Goal: Check status: Check status

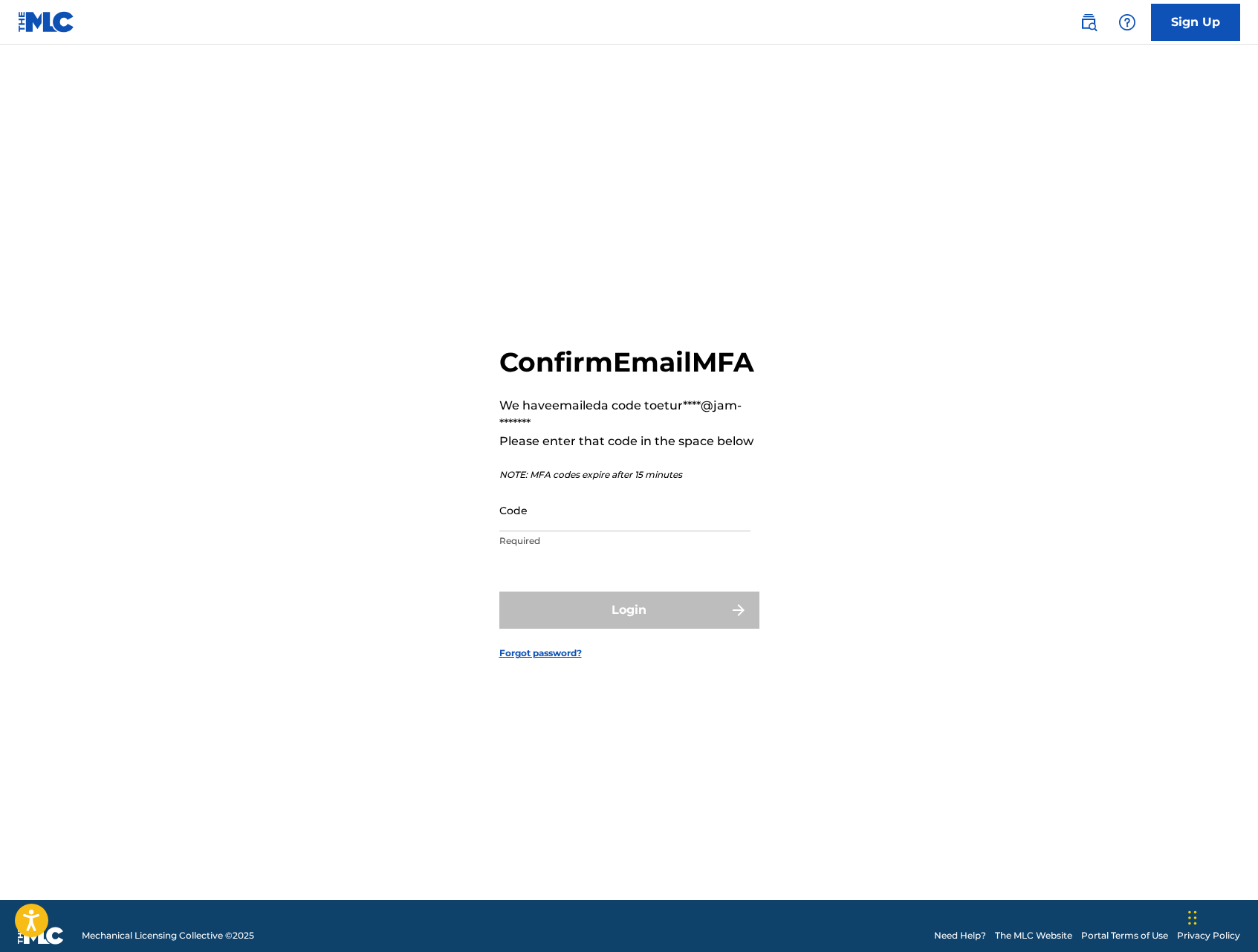
click at [717, 526] on input "Code" at bounding box center [624, 509] width 251 height 43
paste input "850512"
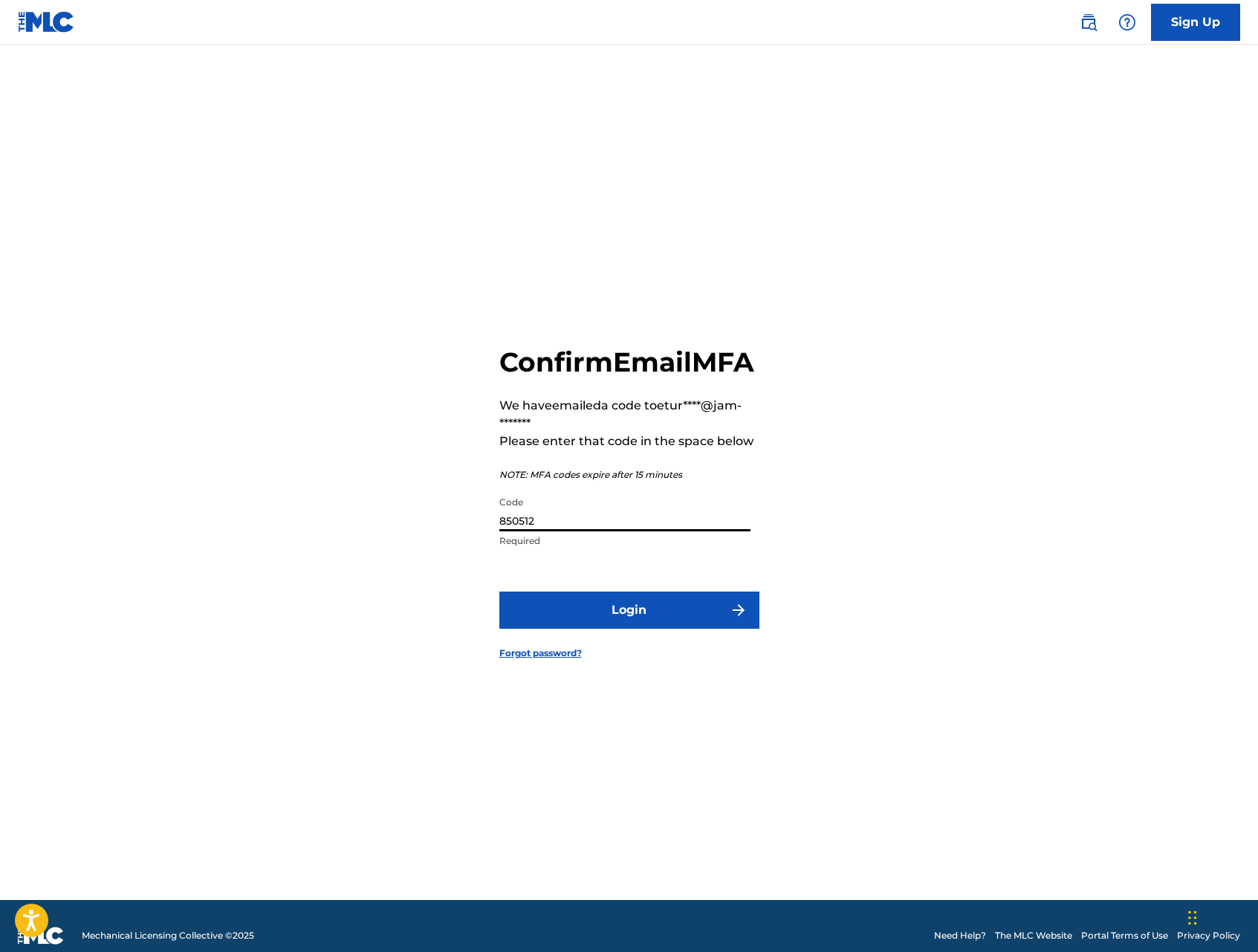
type input "850512"
click at [697, 618] on button "Login" at bounding box center [629, 610] width 260 height 37
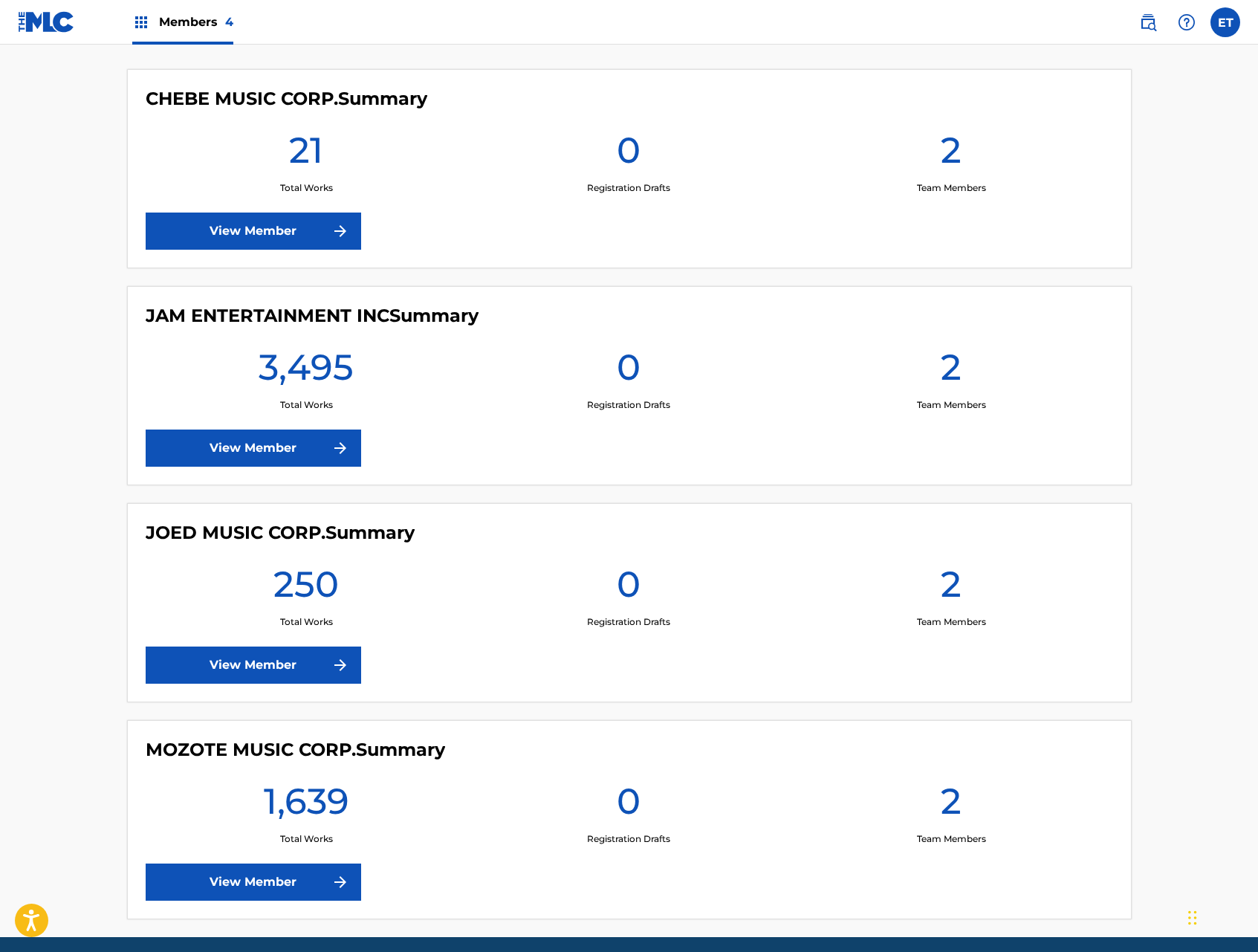
scroll to position [459, 0]
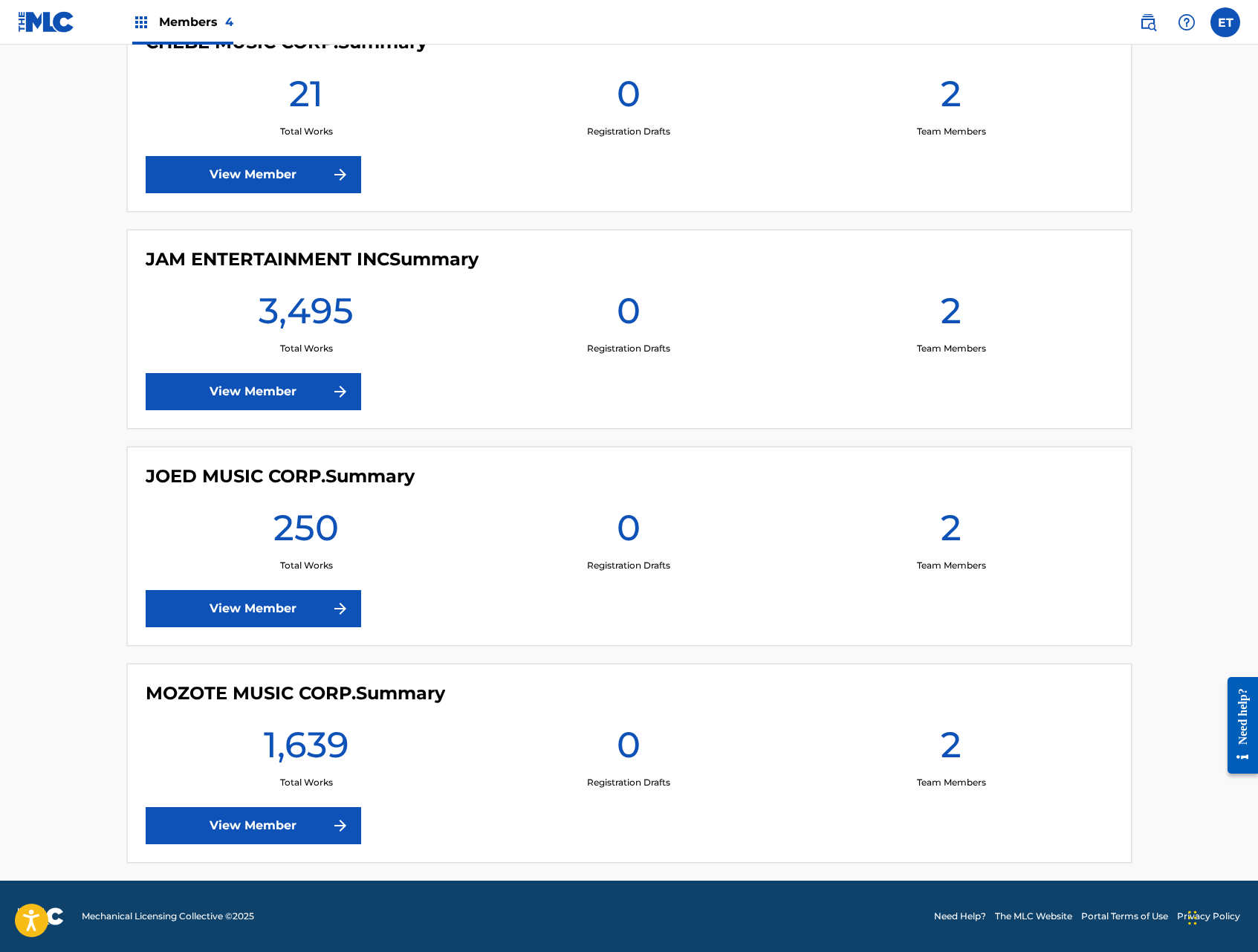
click at [294, 384] on link "View Member" at bounding box center [253, 392] width 215 height 37
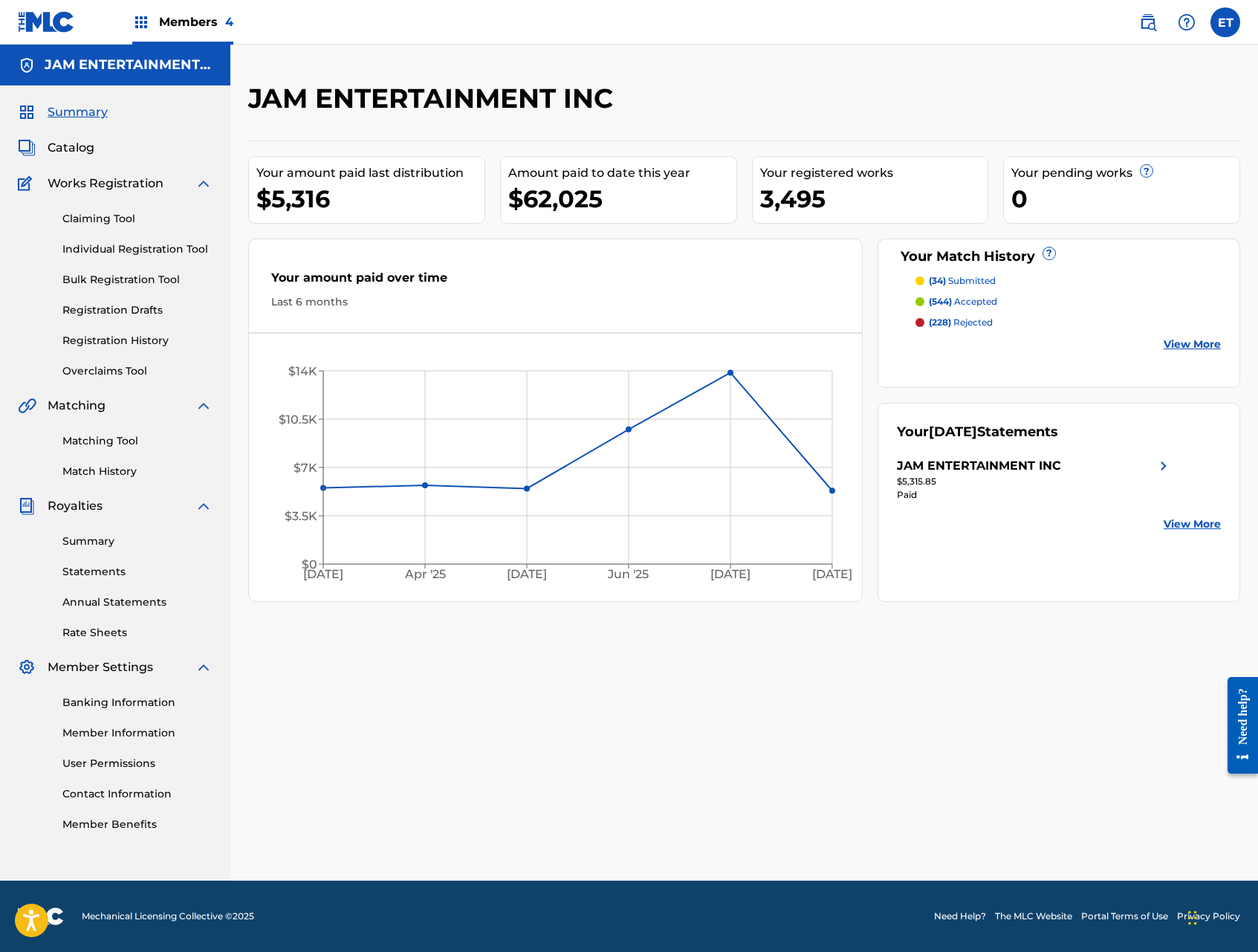
click at [96, 469] on link "Match History" at bounding box center [137, 471] width 150 height 15
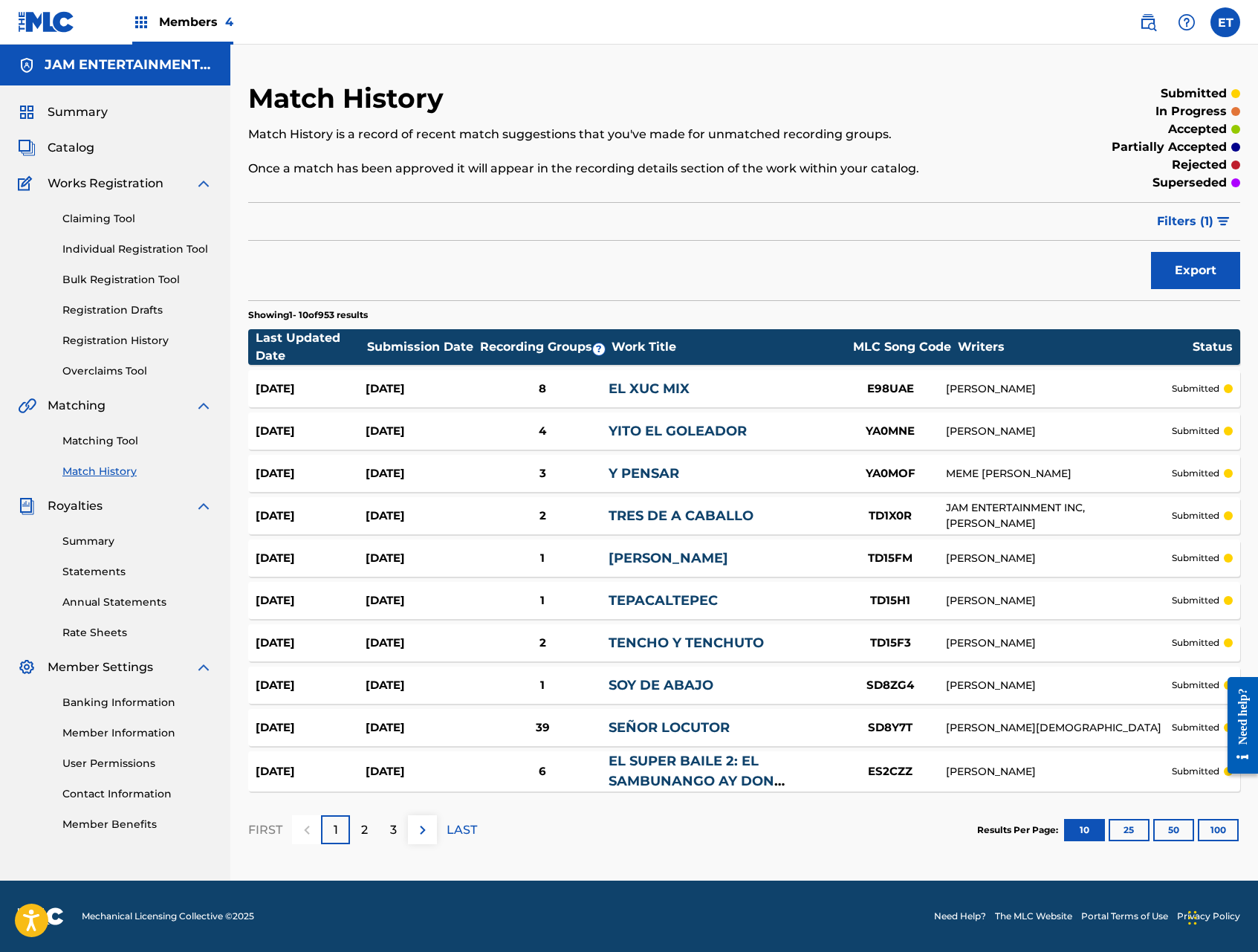
click at [423, 833] on img at bounding box center [423, 829] width 18 height 18
click at [418, 826] on img at bounding box center [423, 829] width 18 height 18
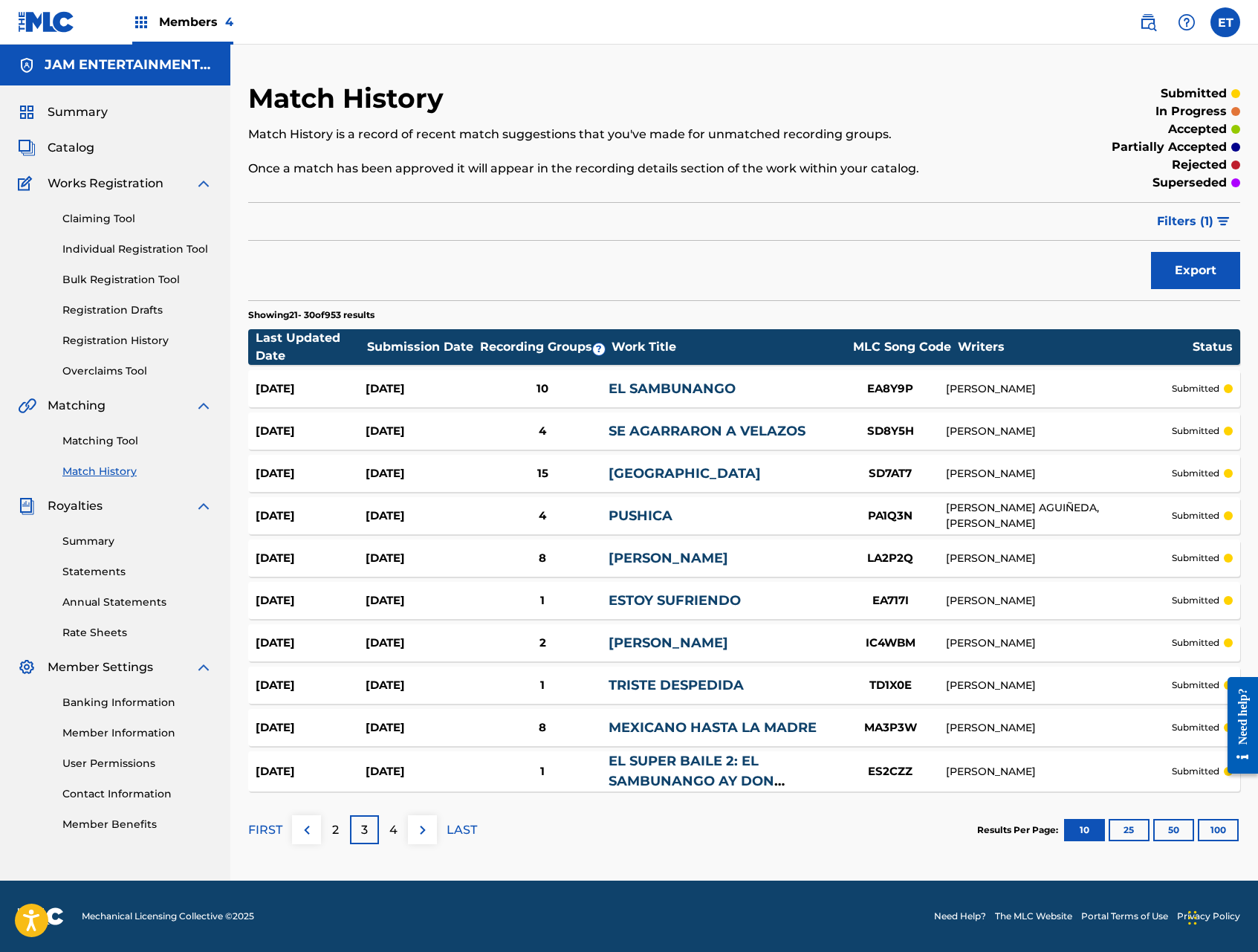
click at [418, 826] on img at bounding box center [423, 829] width 18 height 18
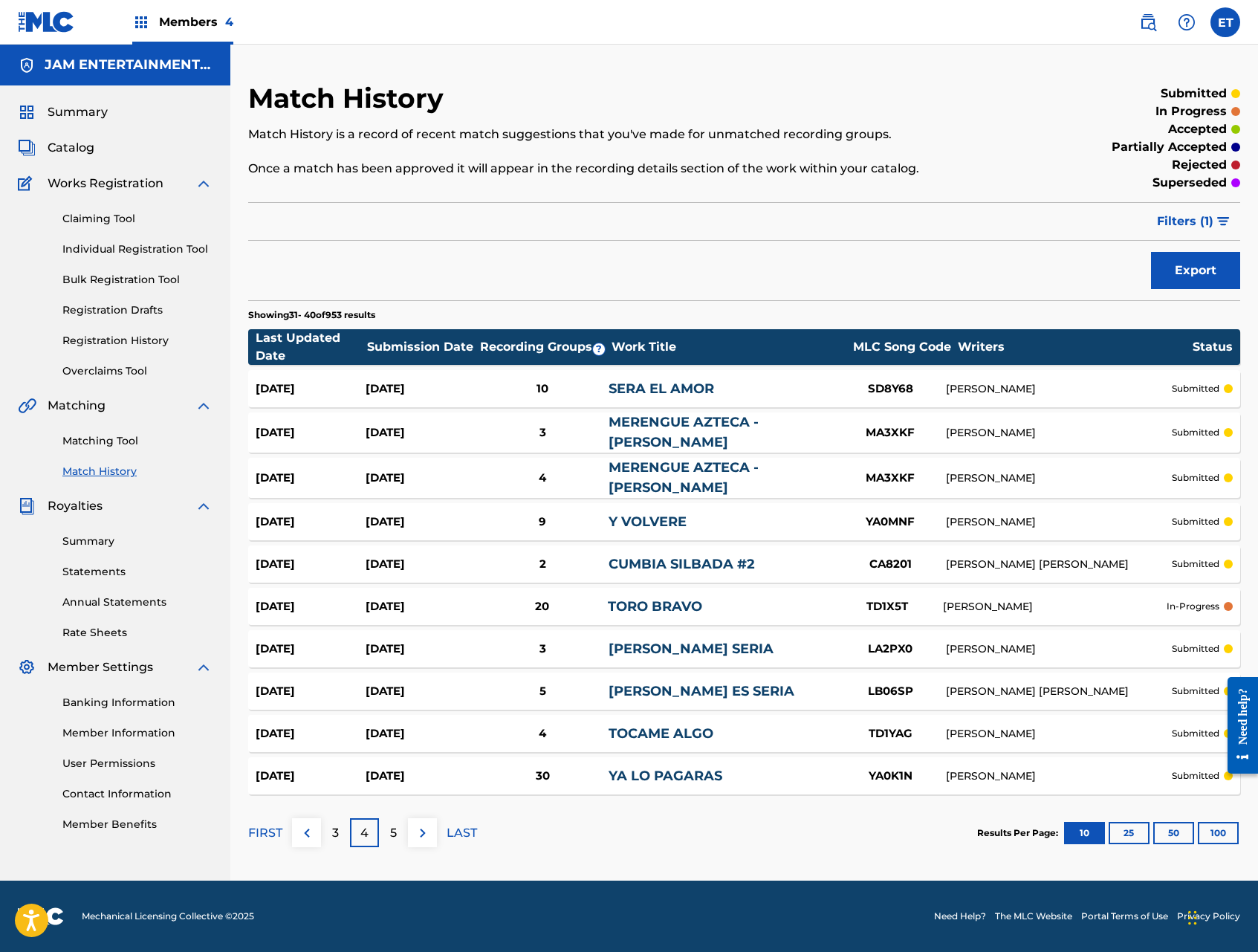
click at [418, 826] on img at bounding box center [423, 833] width 18 height 18
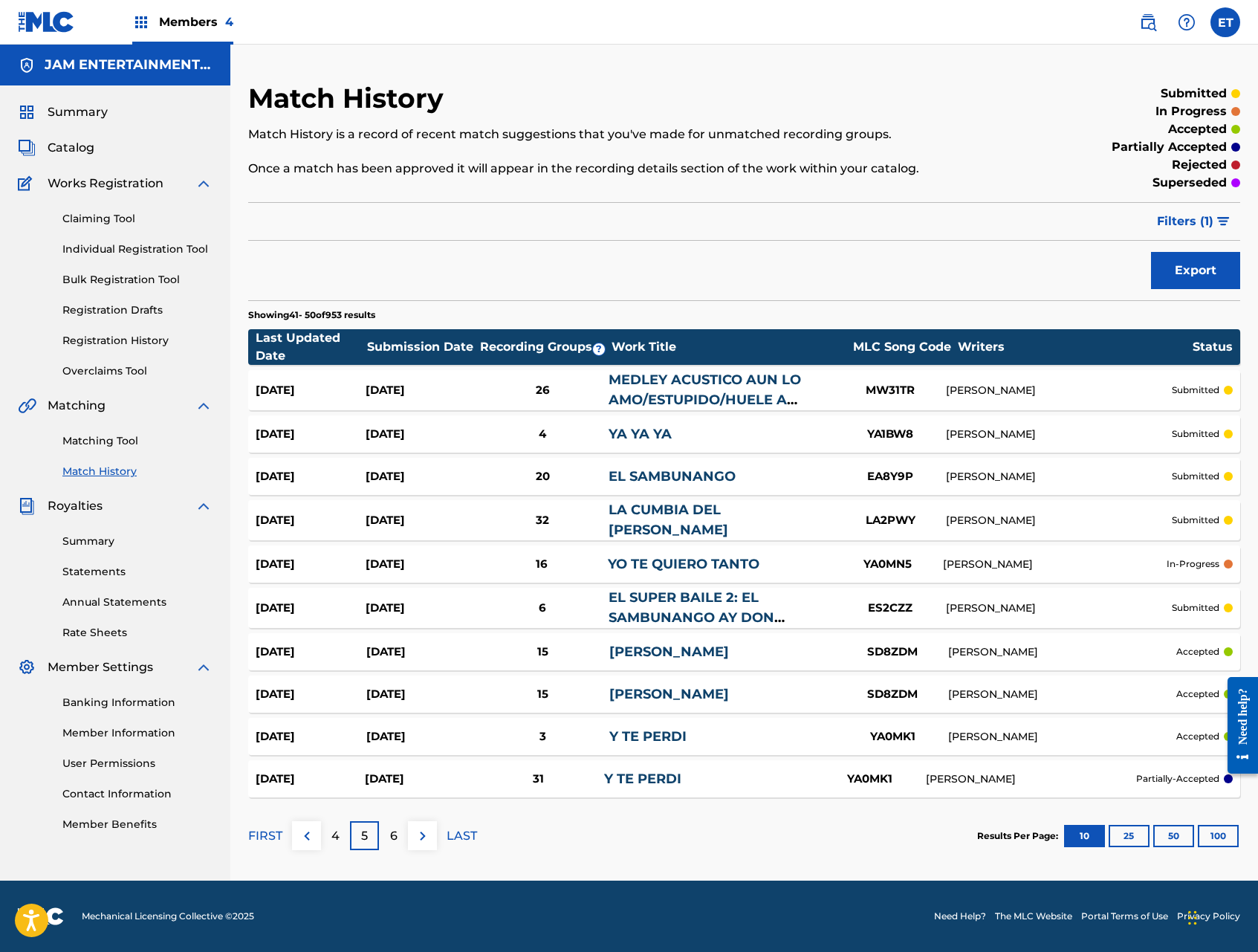
click at [418, 827] on img at bounding box center [423, 836] width 18 height 18
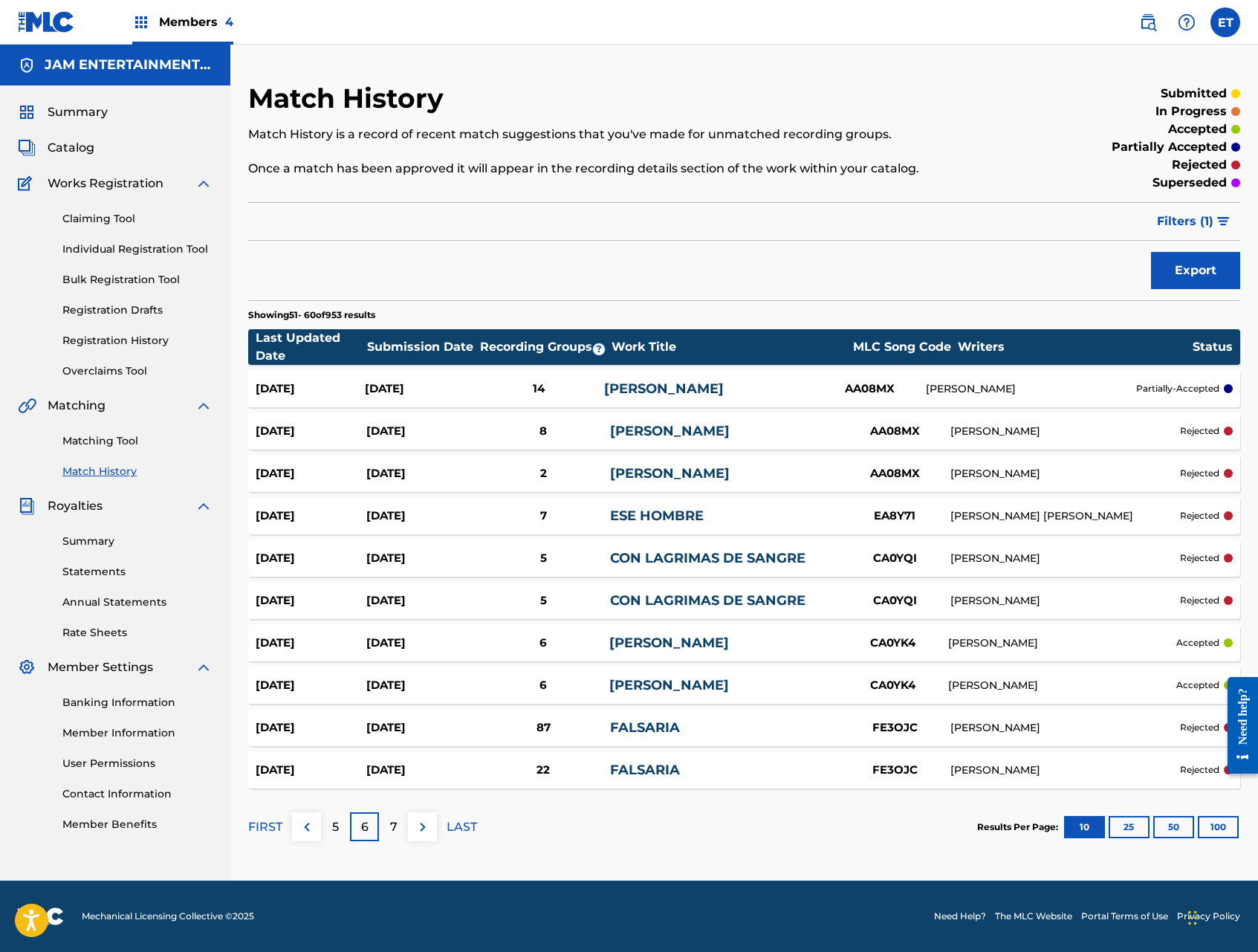
click at [192, 16] on span "Members 4" at bounding box center [196, 22] width 74 height 17
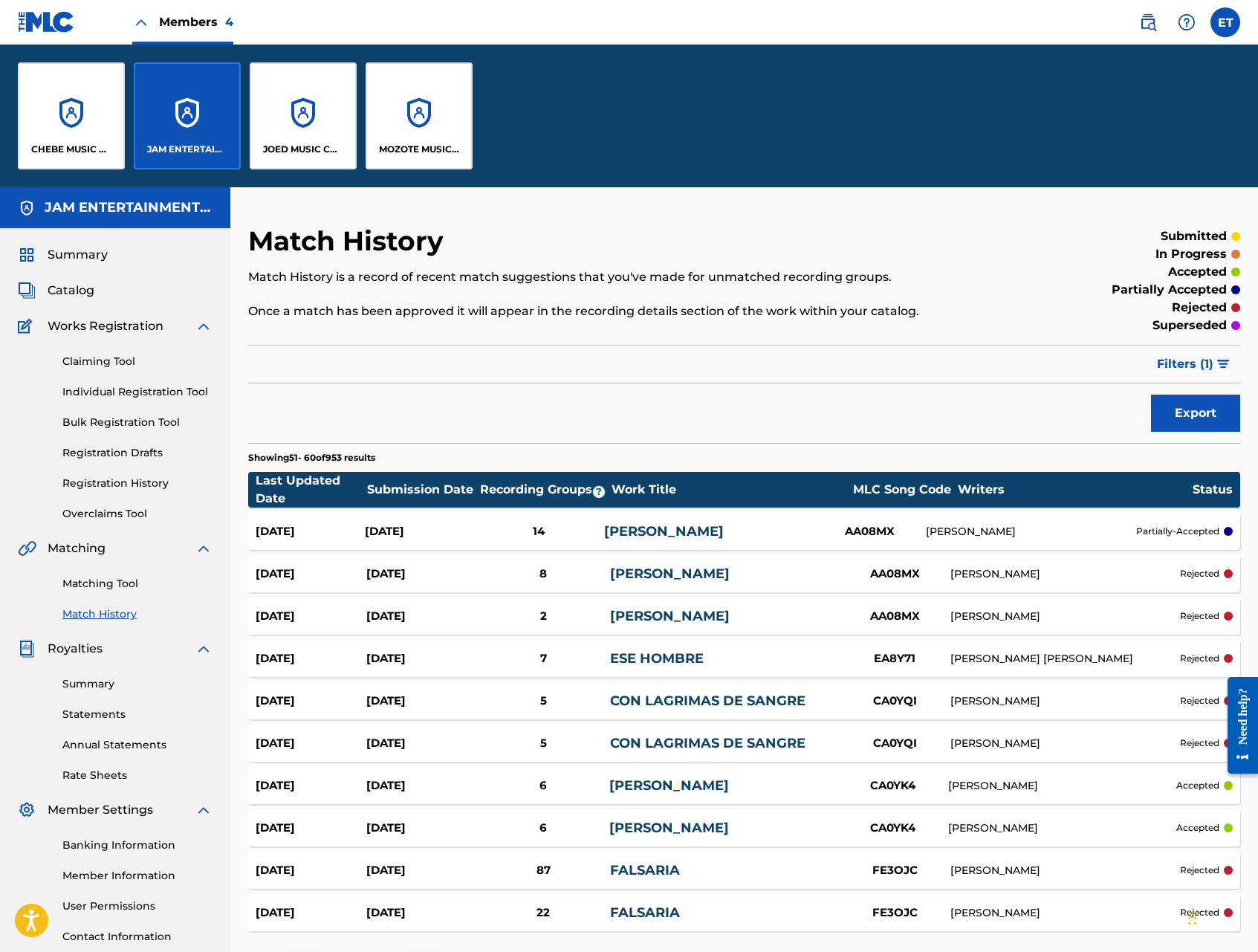
click at [270, 166] on div "JOED MUSIC CORP." at bounding box center [303, 115] width 107 height 107
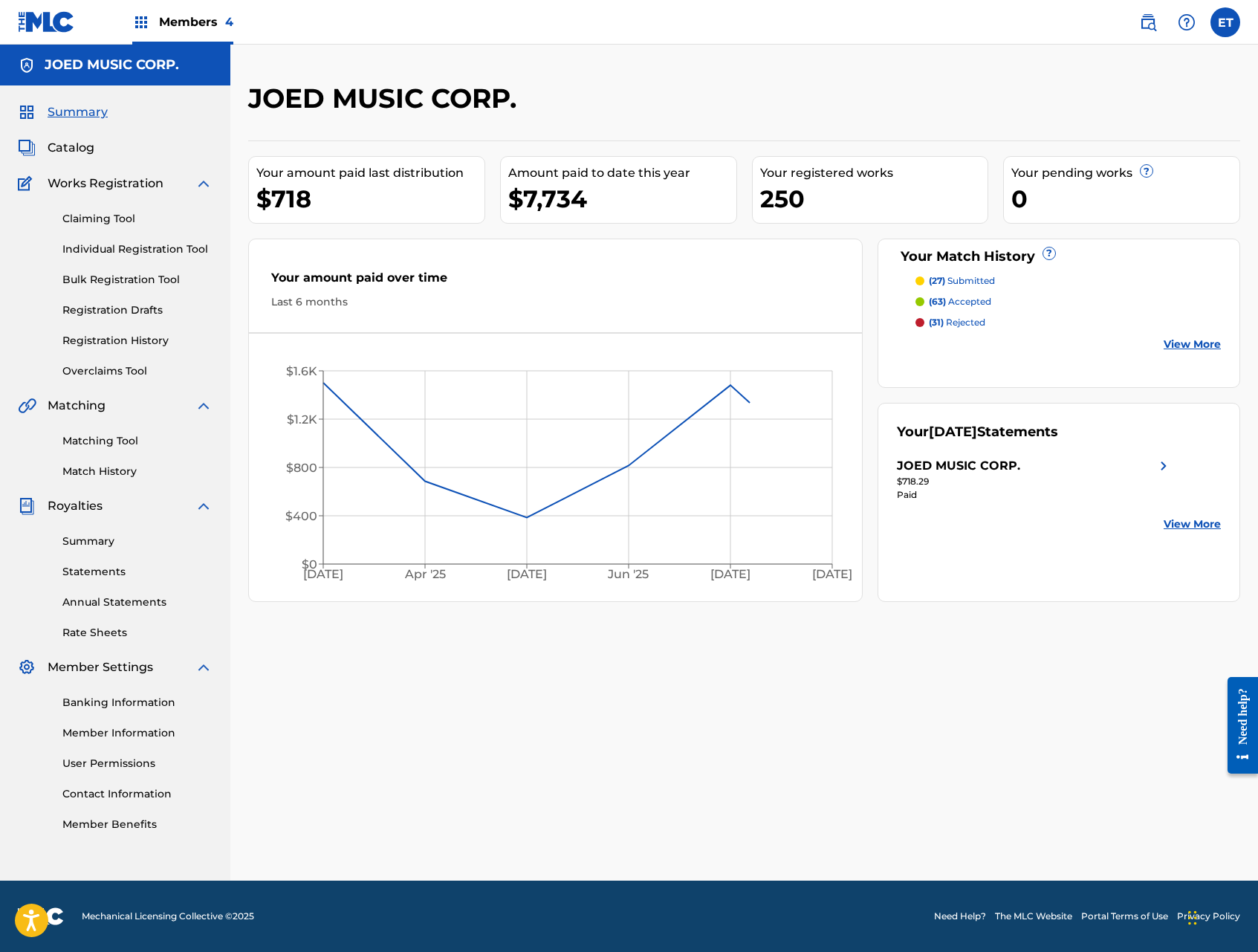
click at [96, 469] on link "Match History" at bounding box center [137, 471] width 150 height 15
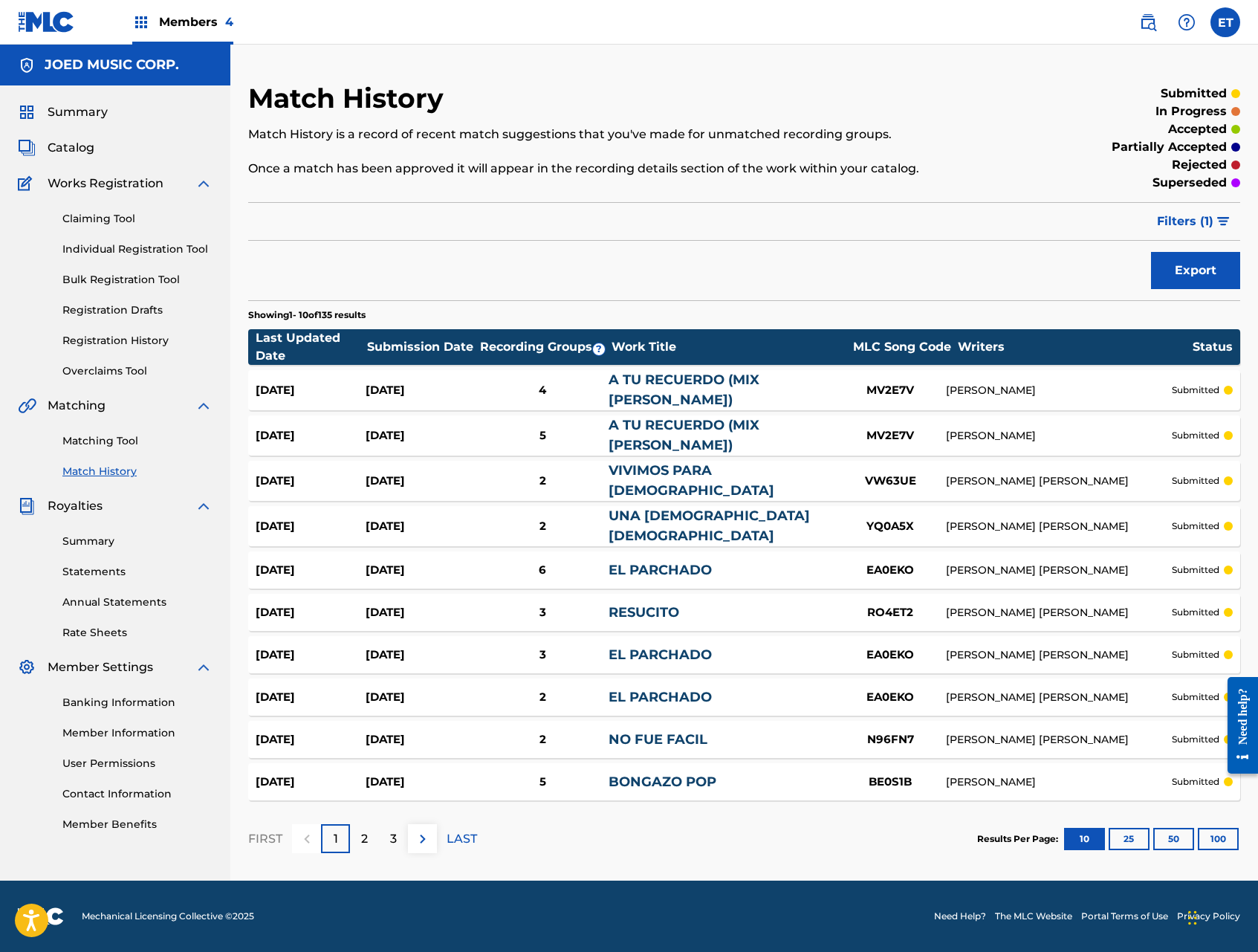
click at [422, 833] on img at bounding box center [423, 838] width 18 height 18
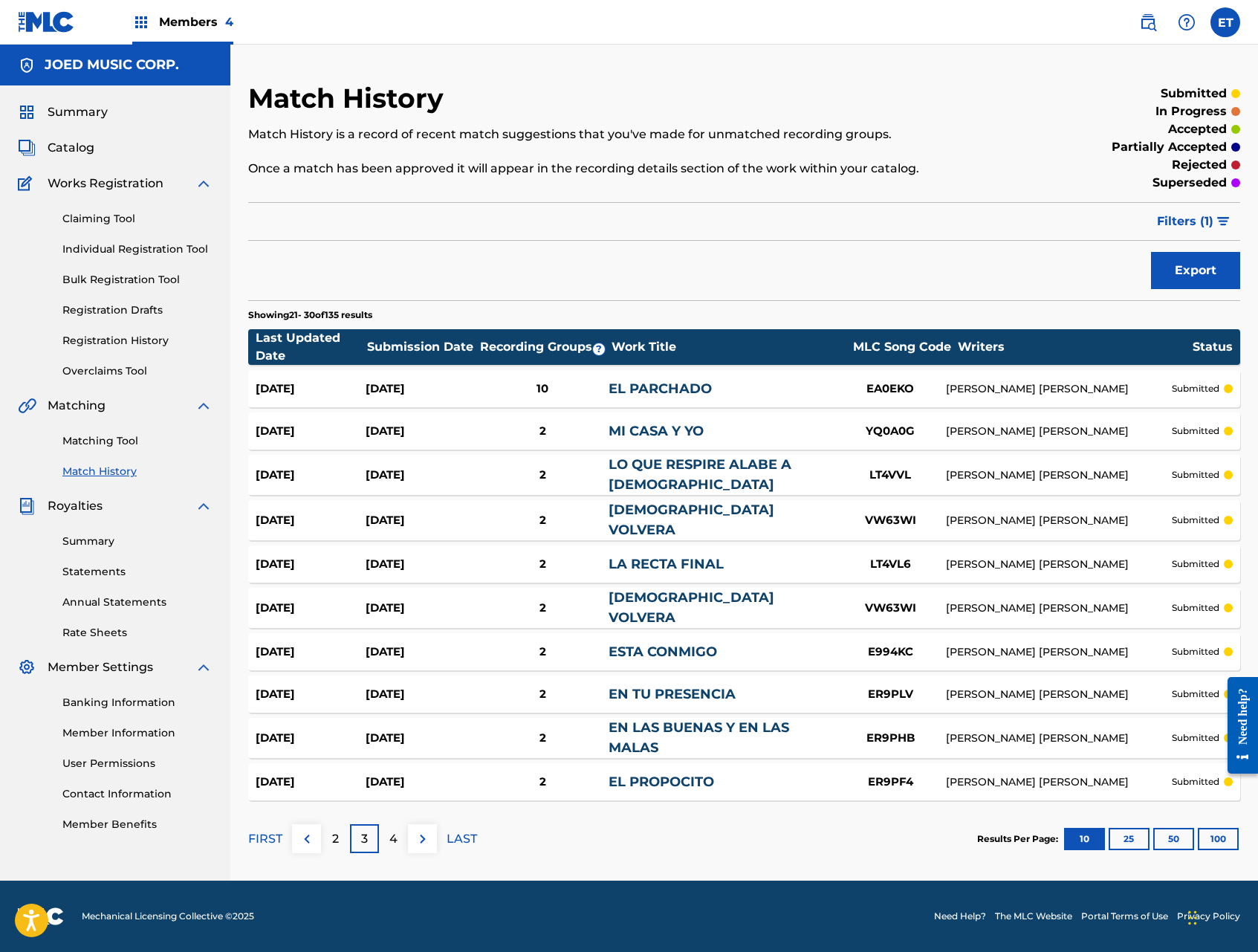
click at [422, 833] on img at bounding box center [423, 838] width 18 height 18
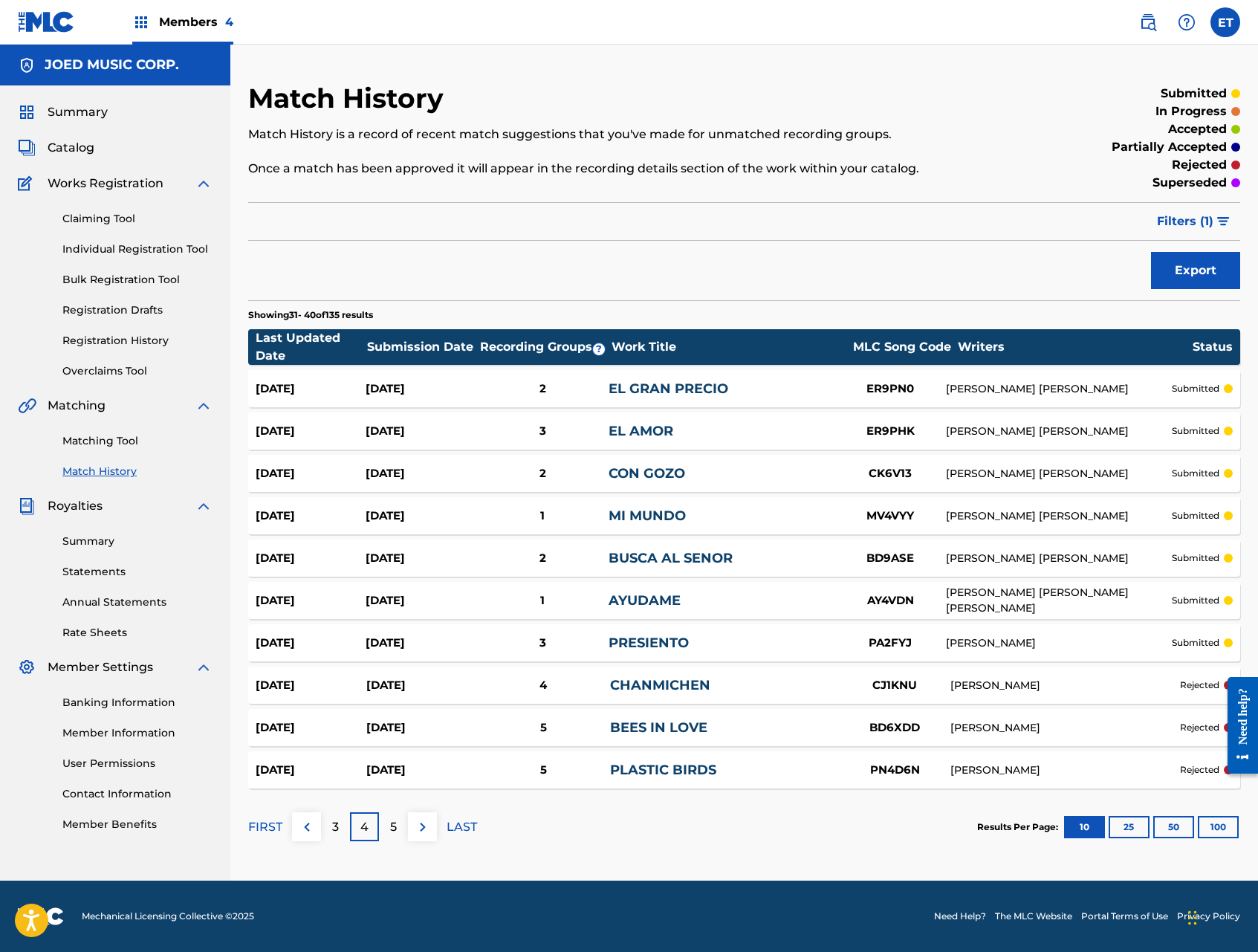
click at [422, 833] on img at bounding box center [423, 827] width 18 height 18
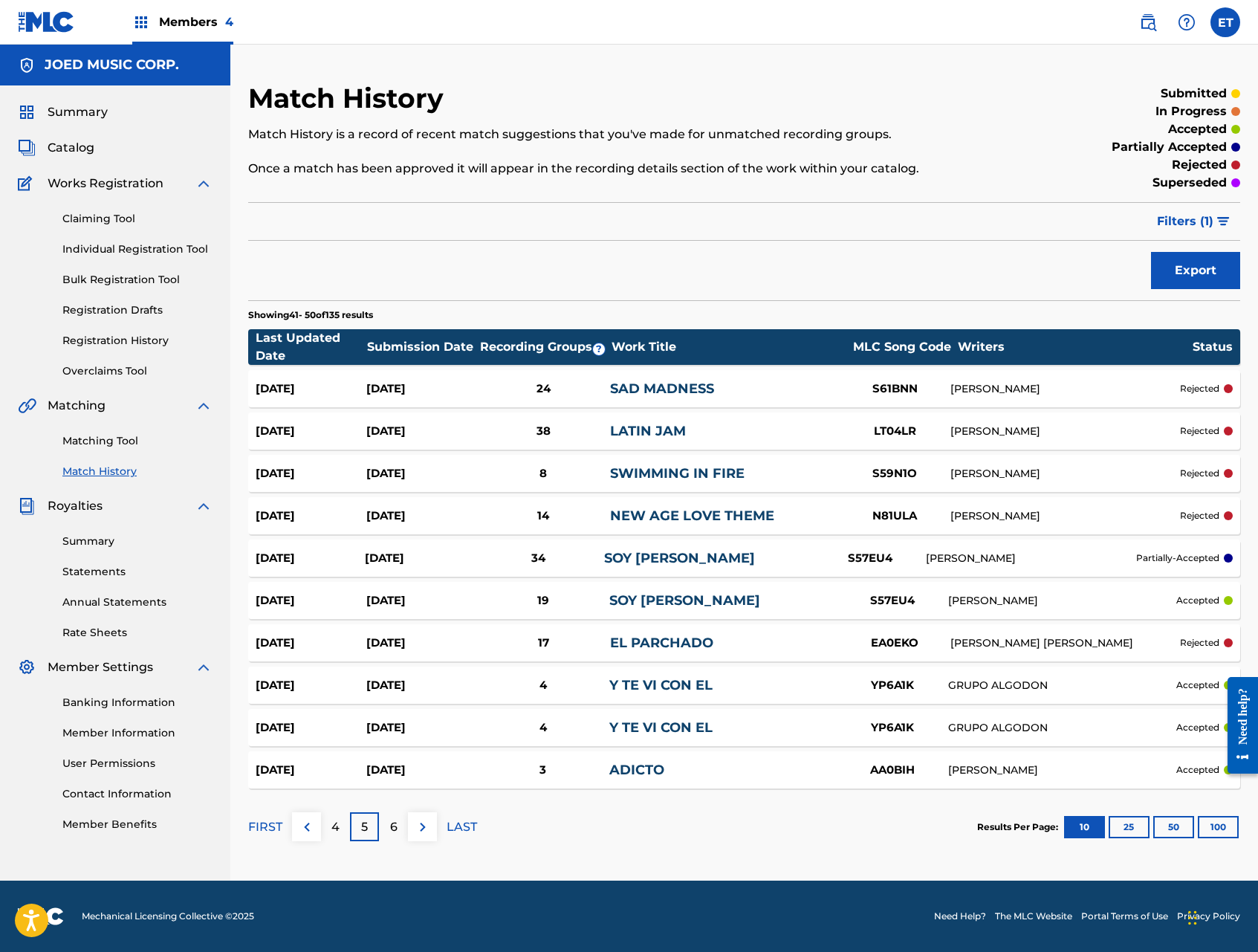
click at [422, 833] on img at bounding box center [423, 827] width 18 height 18
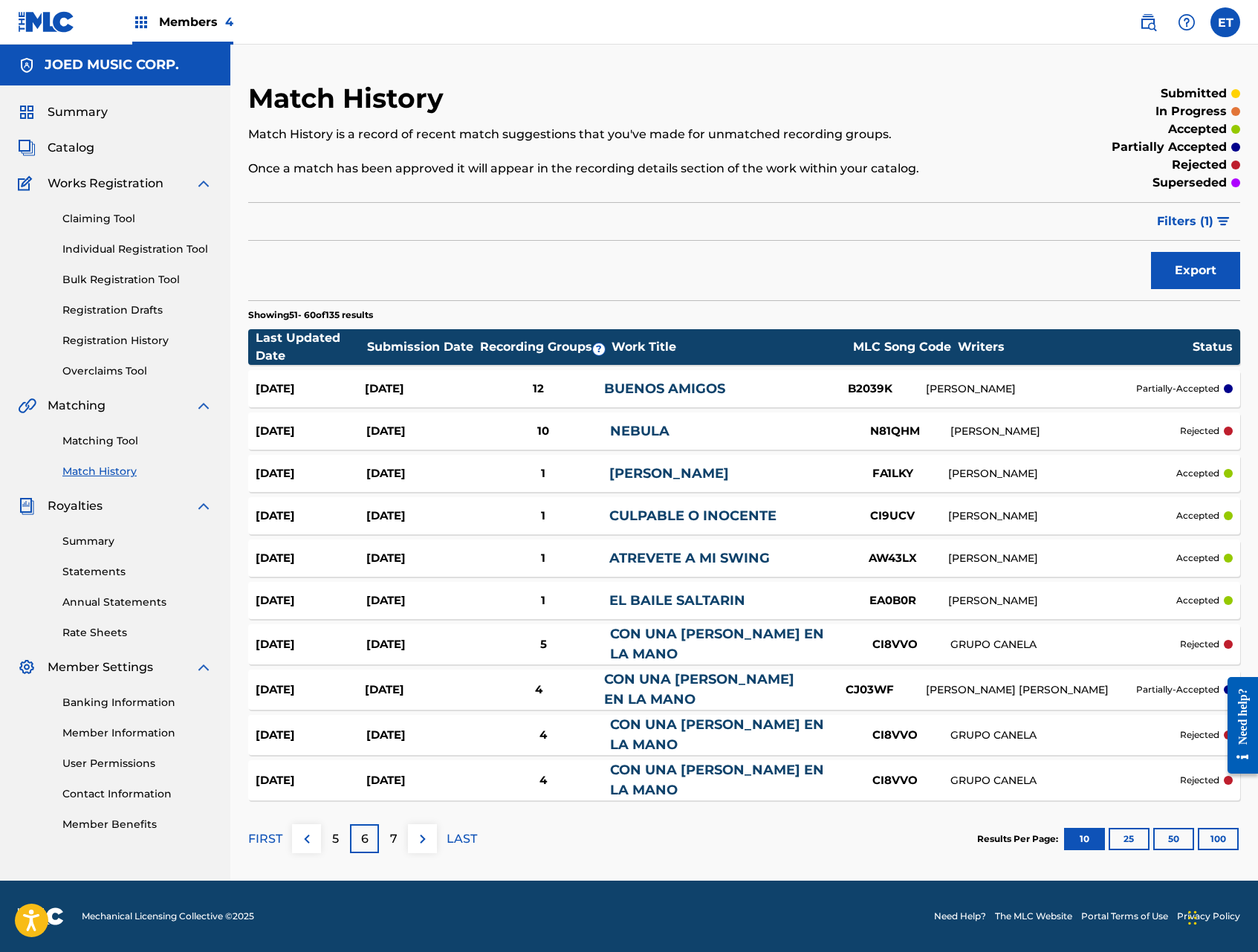
click at [422, 833] on img at bounding box center [423, 838] width 18 height 18
